Goal: Information Seeking & Learning: Learn about a topic

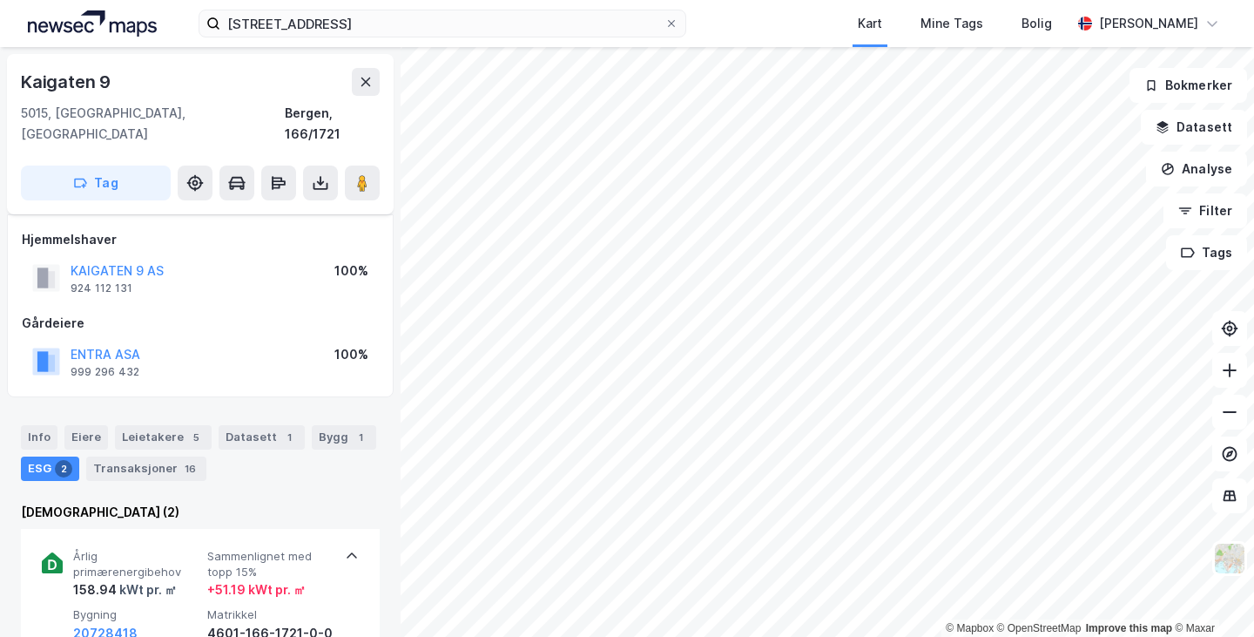
scroll to position [159, 0]
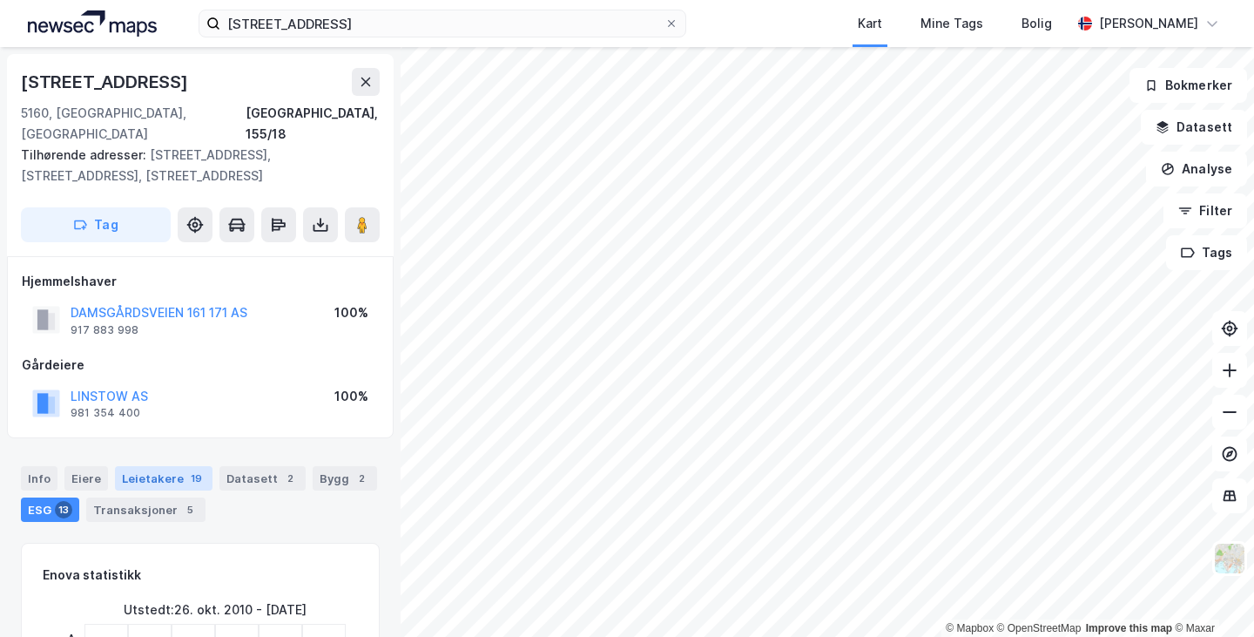
click at [175, 466] on div "Leietakere 19" at bounding box center [164, 478] width 98 height 24
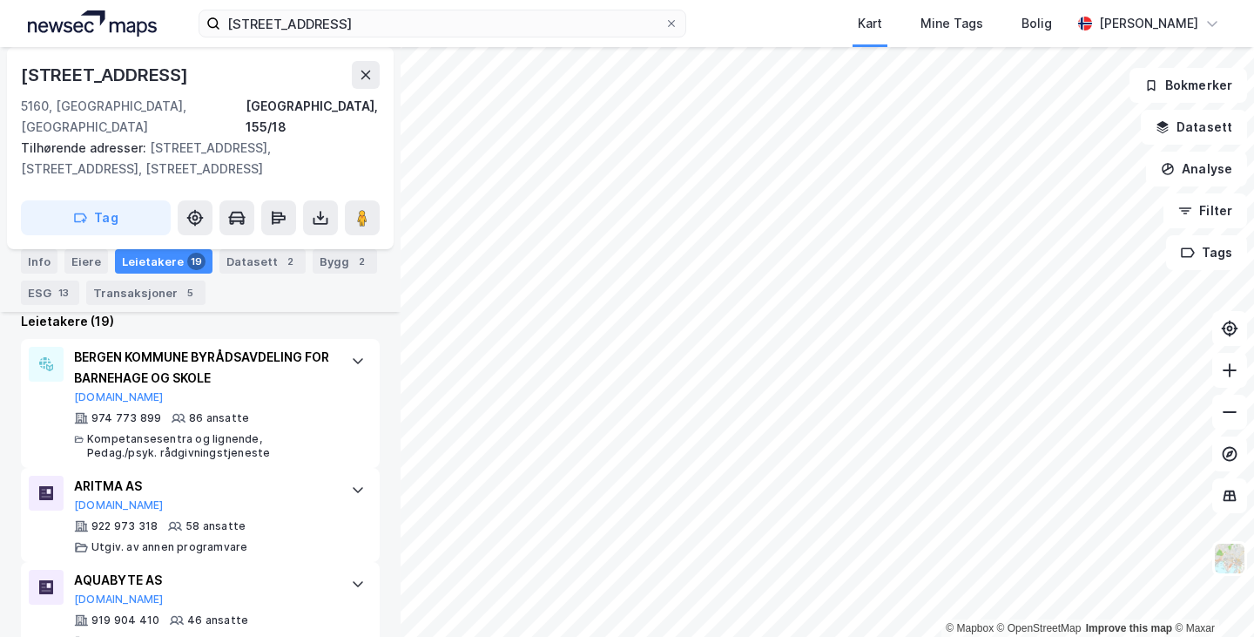
scroll to position [523, 0]
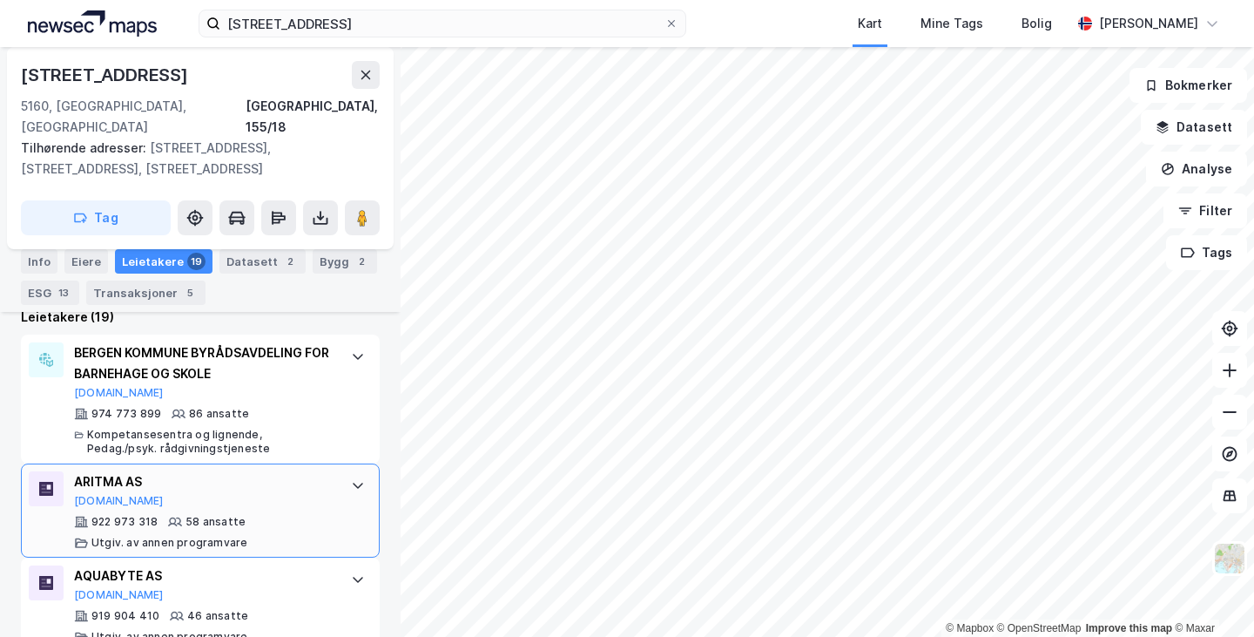
click at [298, 476] on div "ARITMA AS [DOMAIN_NAME]" at bounding box center [204, 489] width 260 height 37
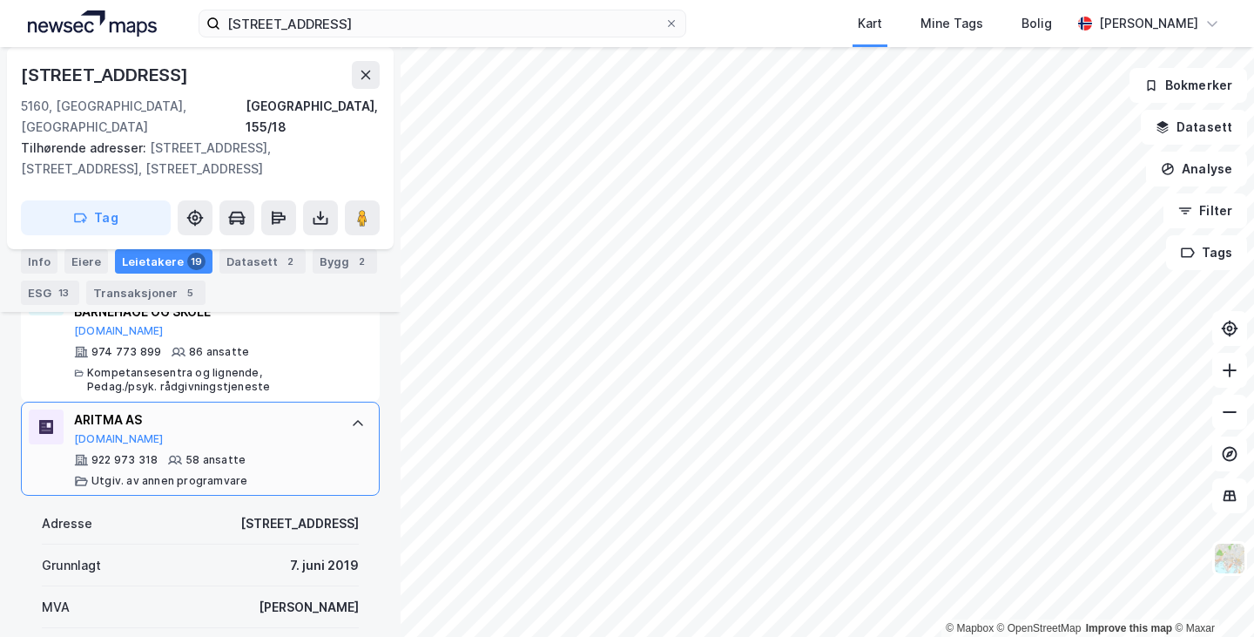
scroll to position [577, 0]
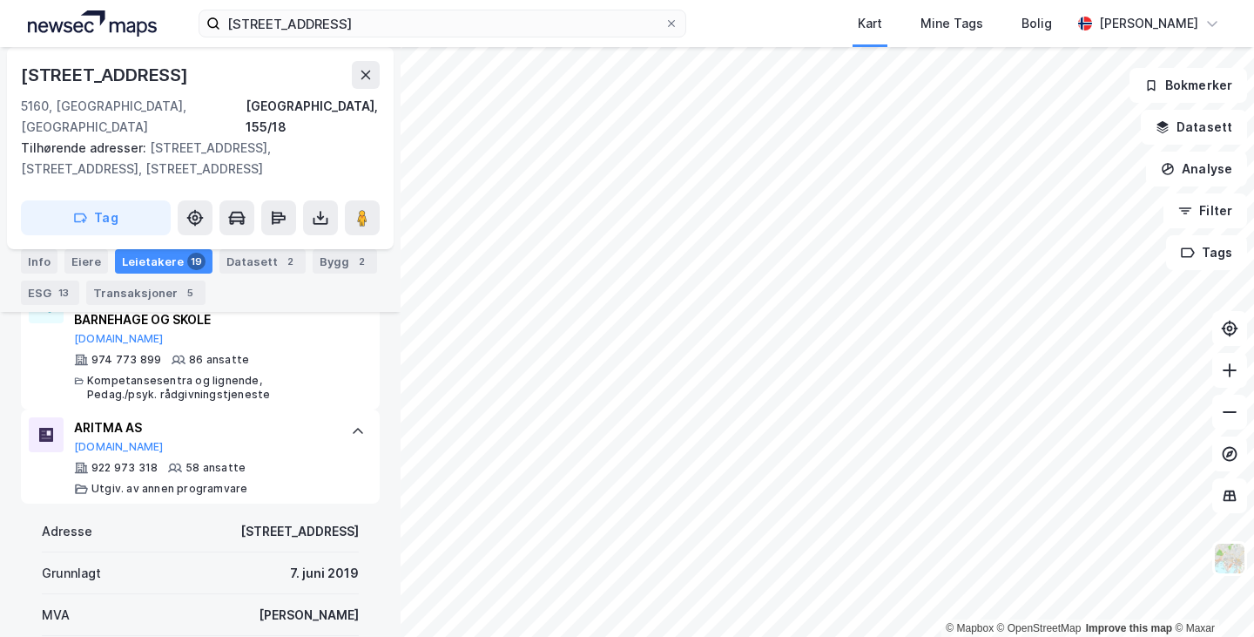
click at [307, 310] on div "© Mapbox © OpenStreetMap Improve this map © [STREET_ADDRESS] Tilhørende adresse…" at bounding box center [627, 342] width 1254 height 590
click at [385, 529] on div "© Mapbox © OpenStreetMap Improve this map © [STREET_ADDRESS] Tilhørende adresse…" at bounding box center [627, 342] width 1254 height 590
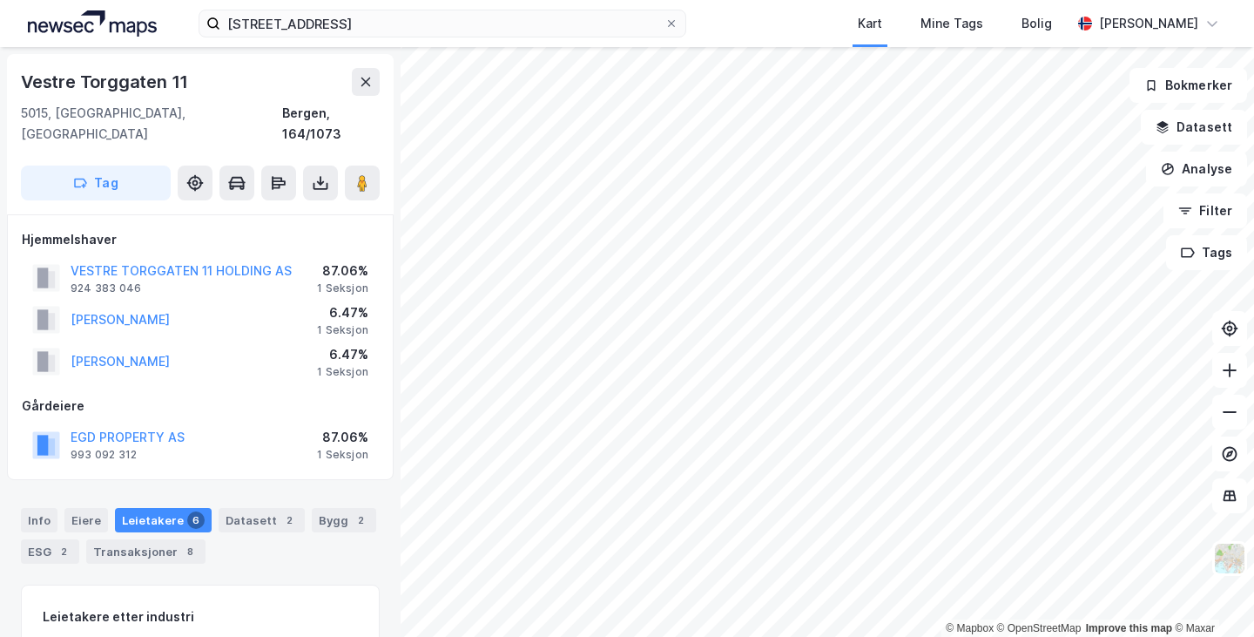
scroll to position [263, 0]
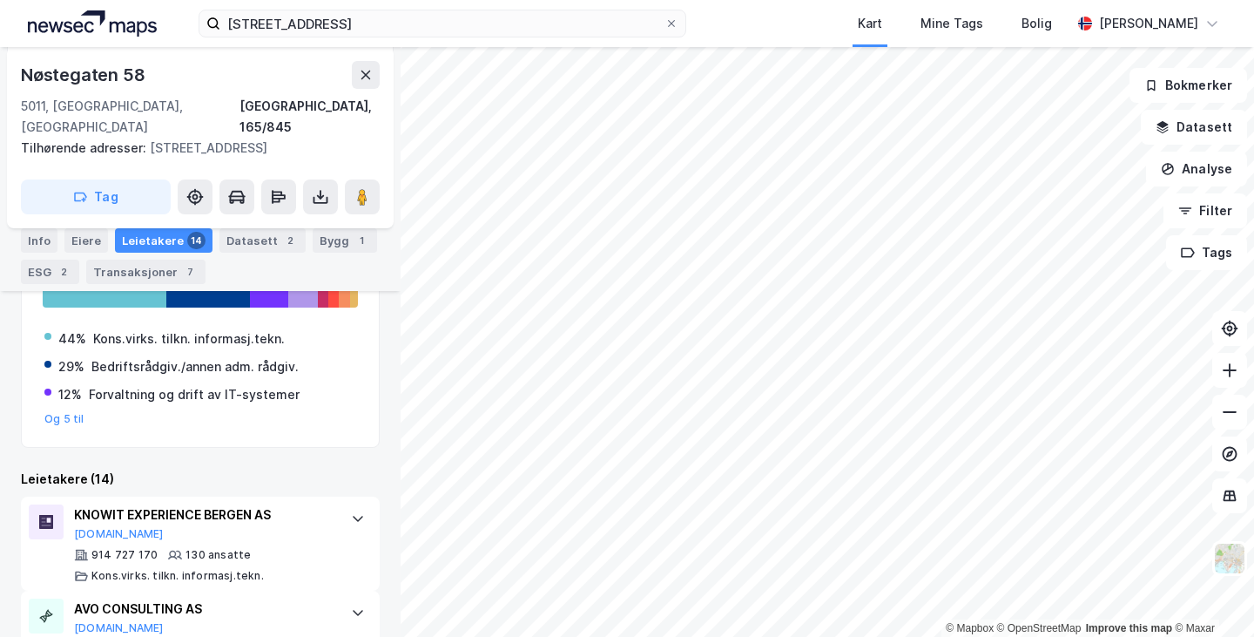
scroll to position [400, 0]
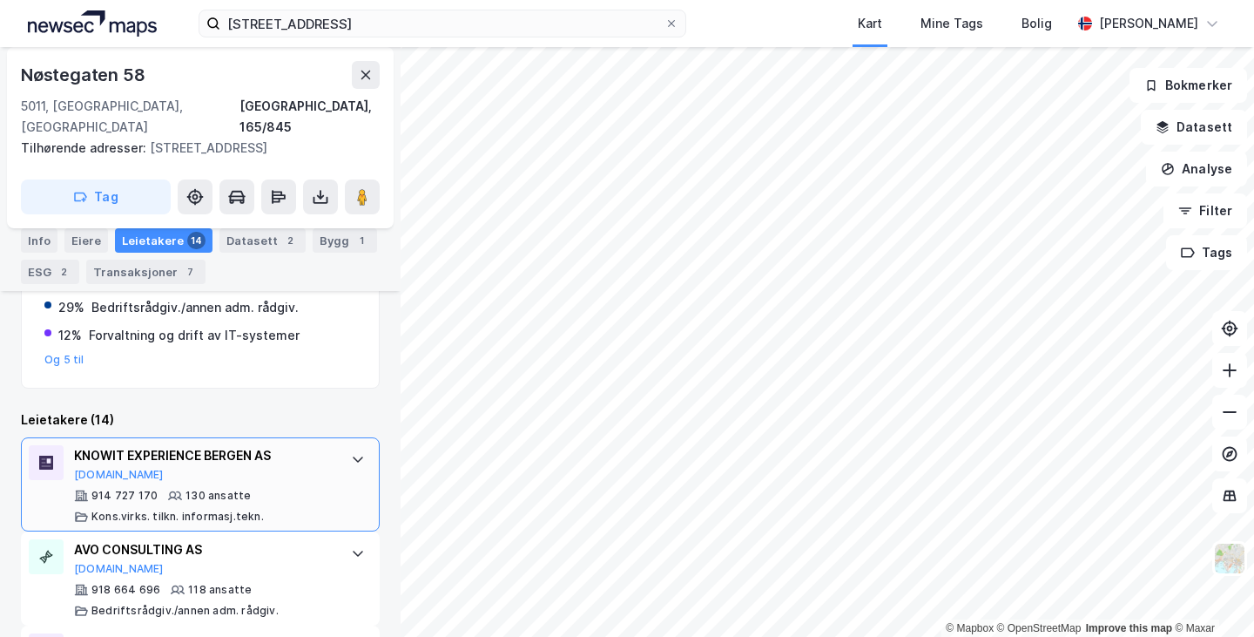
click at [303, 489] on div "914 727 170 130 ansatte [PERSON_NAME].virks. [GEOGRAPHIC_DATA]. informasj.tekn." at bounding box center [204, 506] width 260 height 35
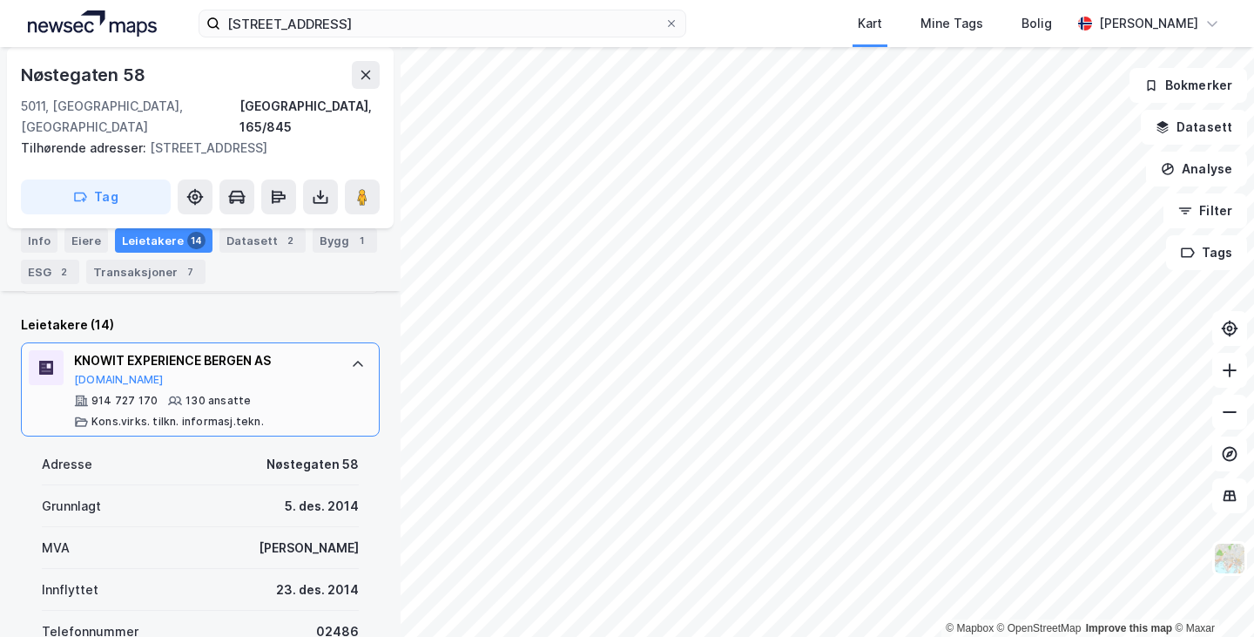
scroll to position [494, 0]
